Goal: Task Accomplishment & Management: Use online tool/utility

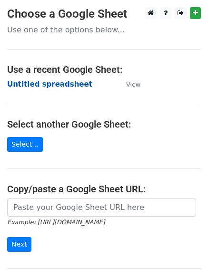
click at [37, 88] on strong "Untitled spreadsheet" at bounding box center [49, 84] width 85 height 9
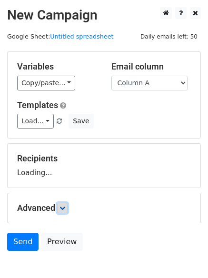
click at [65, 209] on icon at bounding box center [62, 208] width 6 height 6
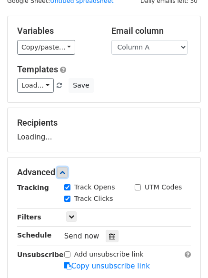
scroll to position [95, 0]
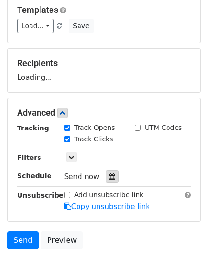
click at [111, 176] on div at bounding box center [112, 176] width 13 height 12
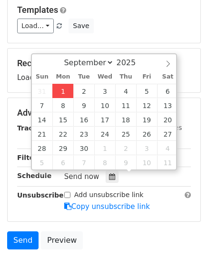
type input "2025-09-01 13:49"
type input "01"
type input "49"
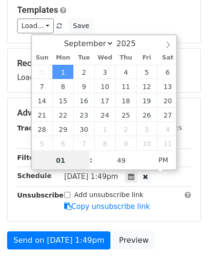
scroll to position [0, 0]
type input "4"
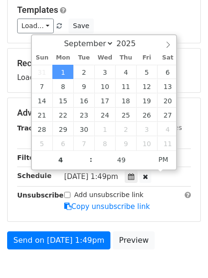
type input "2025-09-01 16:49"
type input "04"
click at [180, 215] on div "Advanced Tracking Track Opens UTM Codes Track Clicks Filters Only include sprea…" at bounding box center [104, 159] width 193 height 123
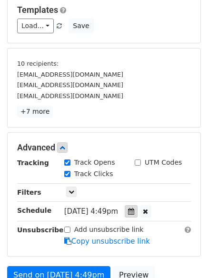
click at [134, 211] on icon at bounding box center [131, 211] width 6 height 7
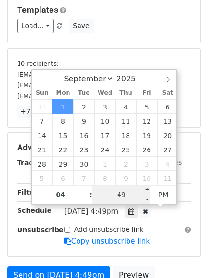
click at [134, 190] on input "49" at bounding box center [121, 194] width 58 height 19
type input "0"
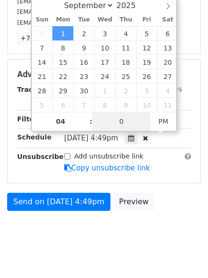
scroll to position [182, 0]
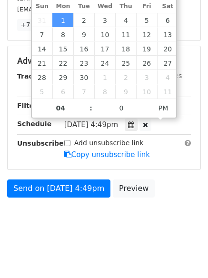
type input "2025-09-01 16:00"
click at [118, 229] on body "New Campaign Daily emails left: 50 Google Sheet: Untitled spreadsheet Variables…" at bounding box center [104, 32] width 208 height 415
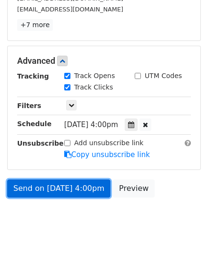
click at [79, 191] on link "Send on Sep 1 at 4:00pm" at bounding box center [58, 188] width 103 height 18
click at [56, 182] on link "Send on Sep 1 at 4:00pm" at bounding box center [58, 188] width 103 height 18
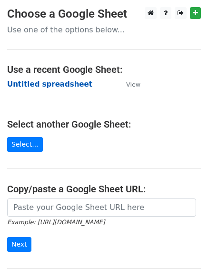
click at [59, 87] on strong "Untitled spreadsheet" at bounding box center [49, 84] width 85 height 9
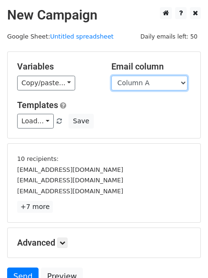
click at [157, 83] on select "Column A Column B Column C Column D Column E" at bounding box center [149, 83] width 76 height 15
select select "Column B"
click at [111, 76] on select "Column A Column B Column C Column D Column E" at bounding box center [149, 83] width 76 height 15
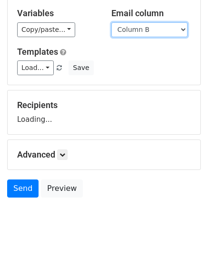
scroll to position [54, 0]
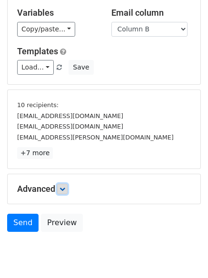
click at [64, 187] on icon at bounding box center [62, 189] width 6 height 6
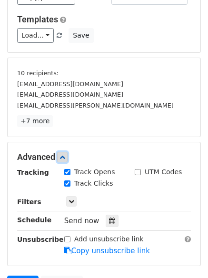
scroll to position [149, 0]
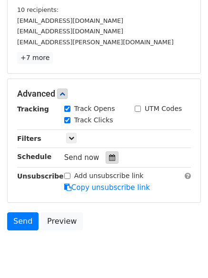
click at [106, 162] on div at bounding box center [112, 157] width 13 height 12
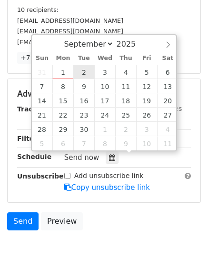
type input "2025-09-02 12:00"
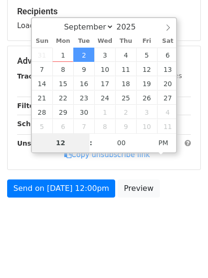
type input "5"
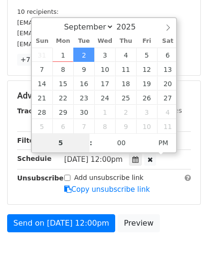
scroll to position [149, 0]
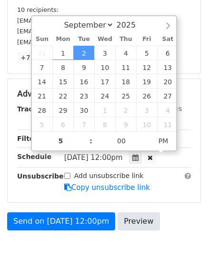
type input "2025-09-02 17:00"
click at [115, 251] on body "New Campaign Daily emails left: 50 Google Sheet: Untitled spreadsheet Variables…" at bounding box center [104, 65] width 208 height 415
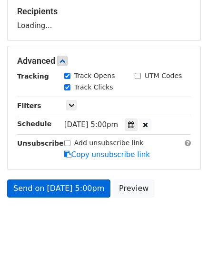
scroll to position [182, 0]
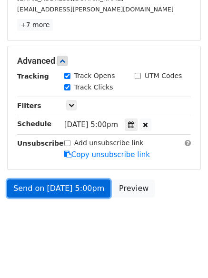
click at [78, 193] on link "Send on Sep 2 at 5:00pm" at bounding box center [58, 188] width 103 height 18
click at [88, 180] on link "Send on Sep 2 at 5:00pm" at bounding box center [58, 188] width 103 height 18
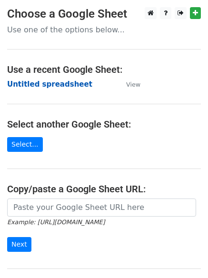
click at [67, 85] on strong "Untitled spreadsheet" at bounding box center [49, 84] width 85 height 9
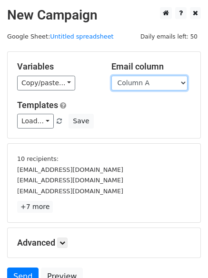
click at [171, 89] on select "Column A Column B Column C Column D Column E" at bounding box center [149, 83] width 76 height 15
select select "Column C"
click at [111, 76] on select "Column A Column B Column C Column D Column E" at bounding box center [149, 83] width 76 height 15
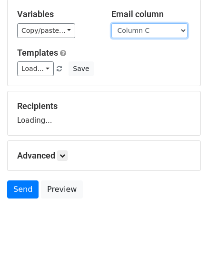
scroll to position [54, 0]
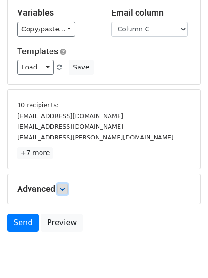
click at [63, 189] on icon at bounding box center [62, 189] width 6 height 6
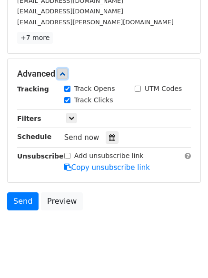
scroll to position [174, 0]
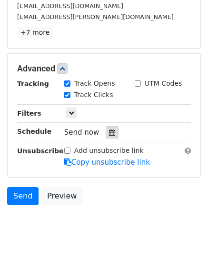
click at [109, 136] on icon at bounding box center [112, 132] width 6 height 7
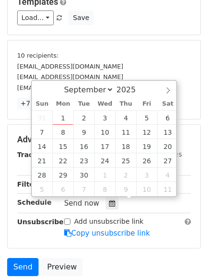
scroll to position [127, 0]
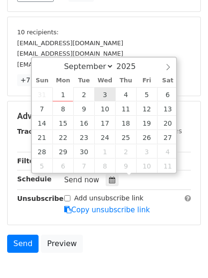
type input "2025-09-03 12:00"
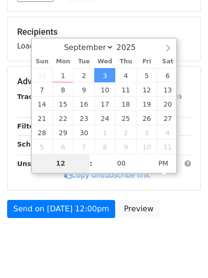
type input "6"
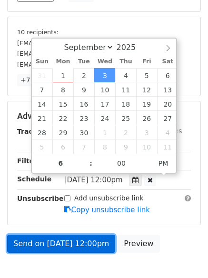
type input "2025-09-03 18:00"
click at [87, 236] on link "Send on Sep 3 at 12:00pm" at bounding box center [61, 244] width 108 height 18
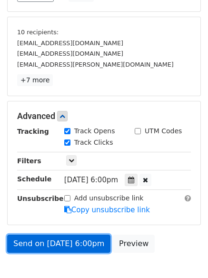
click at [85, 243] on link "Send on Sep 3 at 6:00pm" at bounding box center [58, 244] width 103 height 18
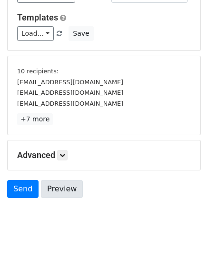
scroll to position [89, 0]
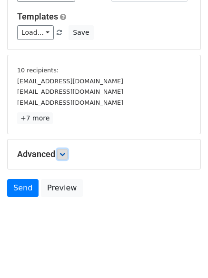
click at [63, 153] on icon at bounding box center [62, 154] width 6 height 6
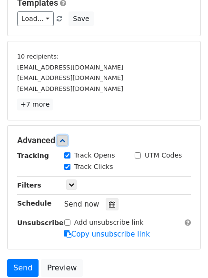
scroll to position [182, 0]
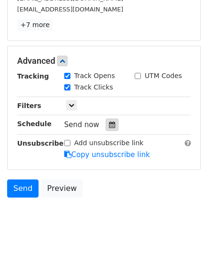
click at [110, 127] on icon at bounding box center [112, 124] width 6 height 7
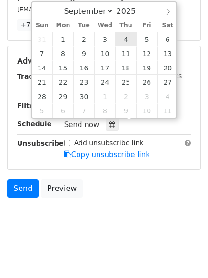
type input "[DATE] 12:00"
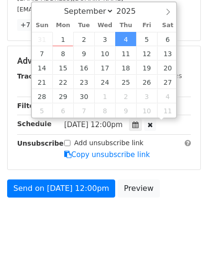
scroll to position [0, 0]
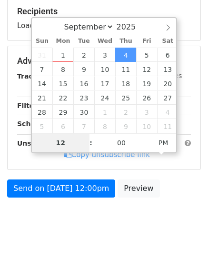
type input "7"
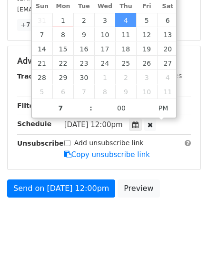
type input "2025-09-04 19:00"
click at [84, 225] on body "New Campaign Daily emails left: 50 Google Sheet: Untitled spreadsheet Variables…" at bounding box center [104, 32] width 208 height 415
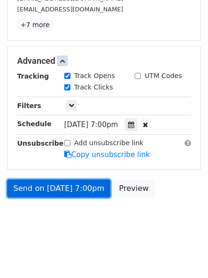
click at [83, 190] on link "Send on Sep 4 at 7:00pm" at bounding box center [58, 188] width 103 height 18
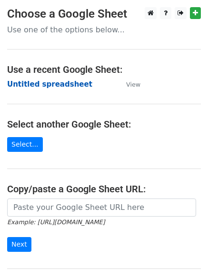
click at [45, 87] on strong "Untitled spreadsheet" at bounding box center [49, 84] width 85 height 9
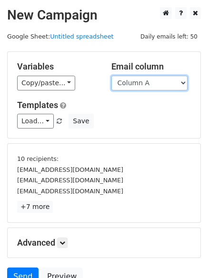
click at [153, 78] on select "Column A Column B Column C Column D Column E" at bounding box center [149, 83] width 76 height 15
select select "Column E"
click at [111, 76] on select "Column A Column B Column C Column D Column E" at bounding box center [149, 83] width 76 height 15
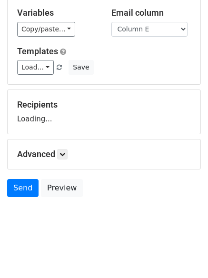
click at [61, 160] on div "Advanced Tracking Track Opens UTM Codes Track Clicks Filters Only include sprea…" at bounding box center [104, 154] width 193 height 30
click at [64, 155] on icon at bounding box center [62, 154] width 6 height 6
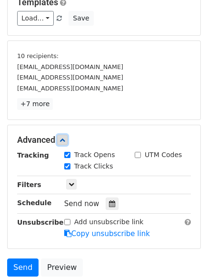
scroll to position [182, 0]
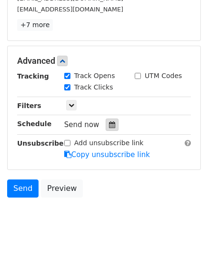
click at [110, 130] on div at bounding box center [112, 124] width 13 height 12
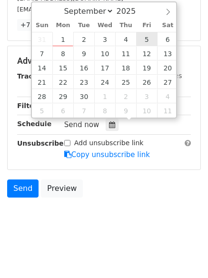
type input "[DATE] 12:00"
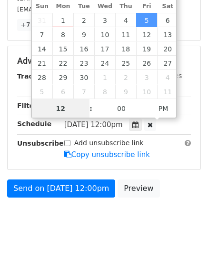
scroll to position [0, 0]
type input "8"
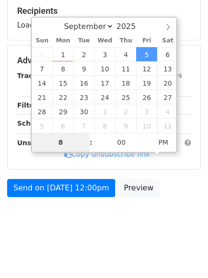
scroll to position [147, 0]
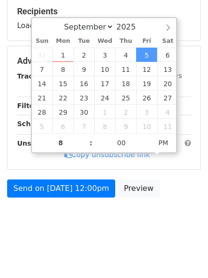
type input "[DATE] 20:00"
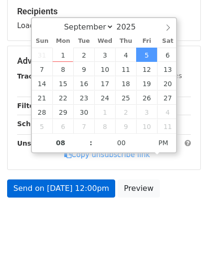
click at [87, 222] on body "New Campaign Daily emails left: 50 Google Sheet: Untitled spreadsheet Variables…" at bounding box center [104, 50] width 208 height 380
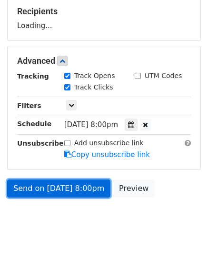
click at [79, 190] on link "Send on [DATE] 8:00pm" at bounding box center [58, 188] width 103 height 18
